Goal: Transaction & Acquisition: Purchase product/service

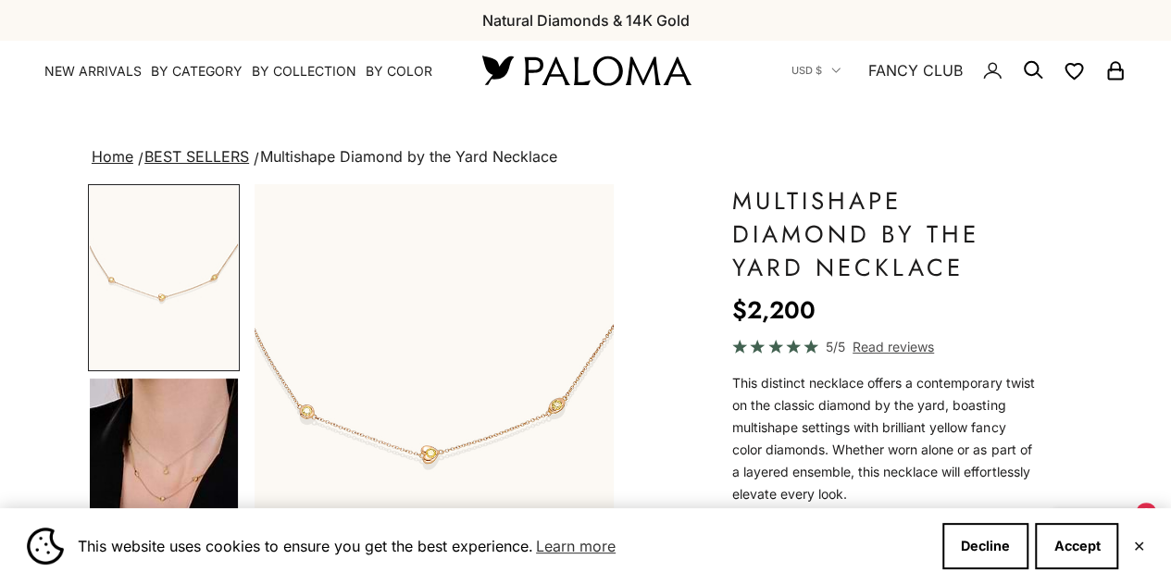
click at [1020, 73] on nav "USD $ Country [GEOGRAPHIC_DATA] (AFN ؋) [GEOGRAPHIC_DATA] (EUR €) [GEOGRAPHIC_D…" at bounding box center [958, 70] width 335 height 59
click at [1030, 72] on icon "Secondary navigation" at bounding box center [1033, 70] width 22 height 22
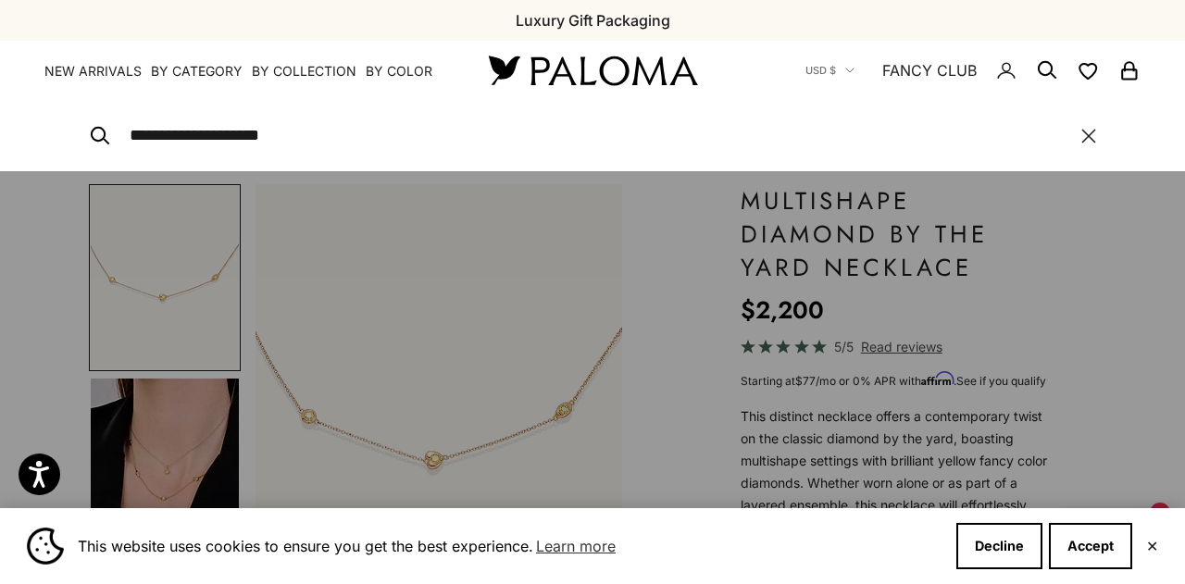
type input "**********"
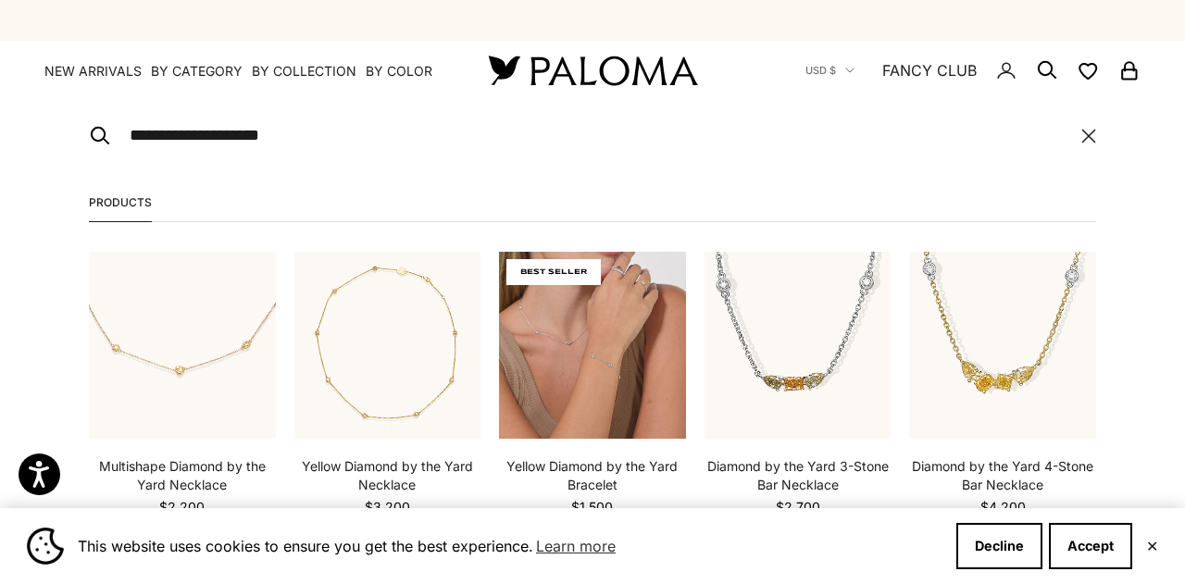
scroll to position [134, 0]
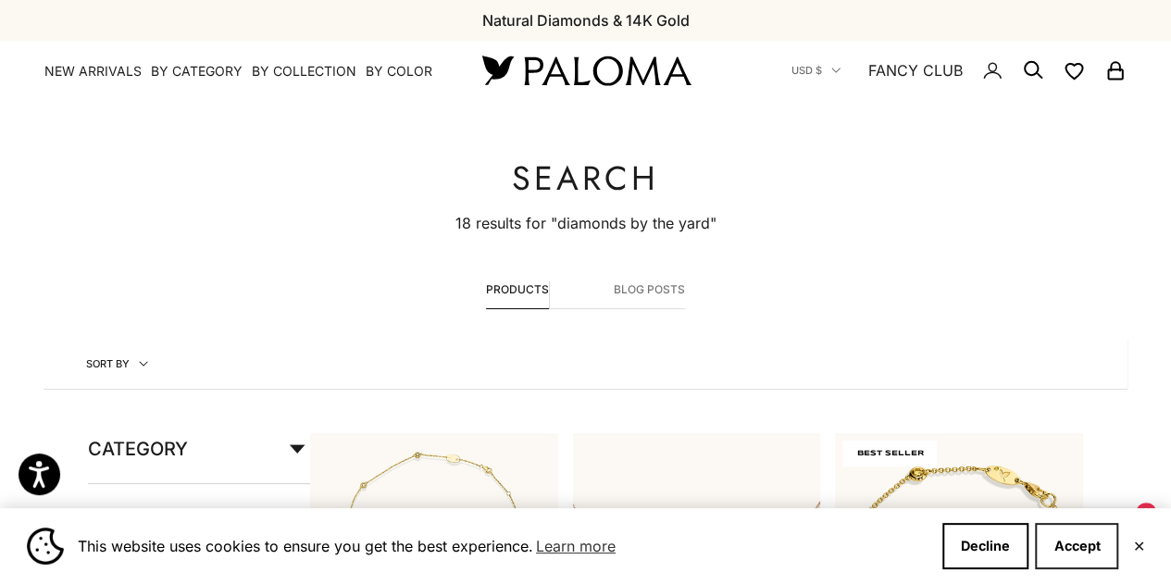
click at [1077, 554] on button "Accept" at bounding box center [1076, 546] width 83 height 46
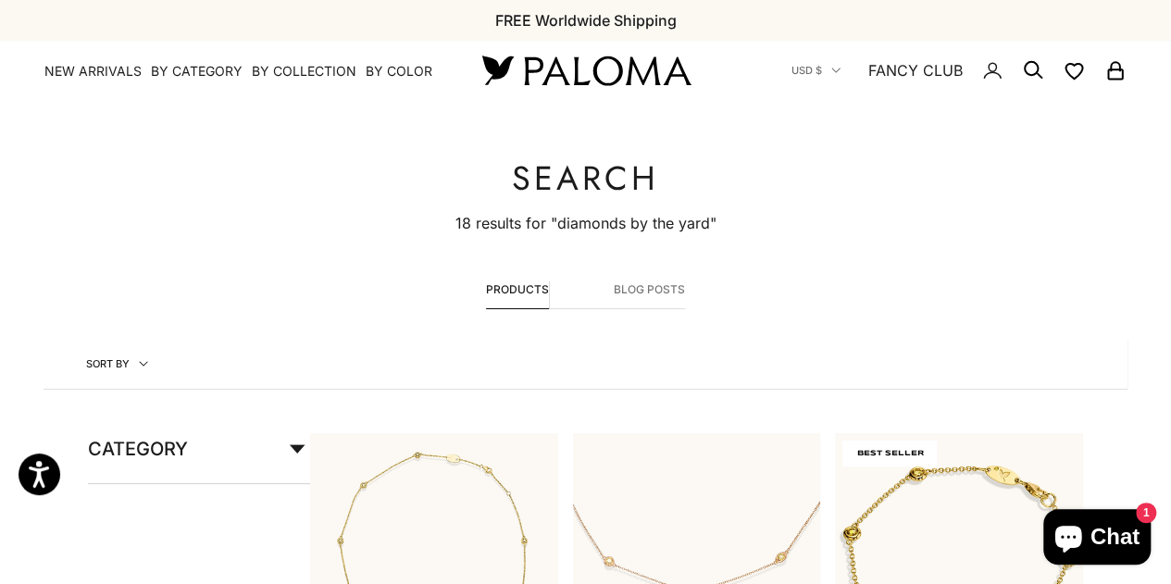
scroll to position [321, 0]
